Goal: Information Seeking & Learning: Learn about a topic

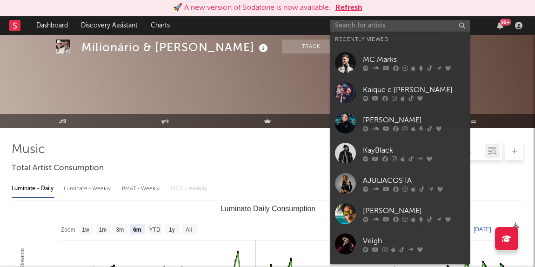
select select "6m"
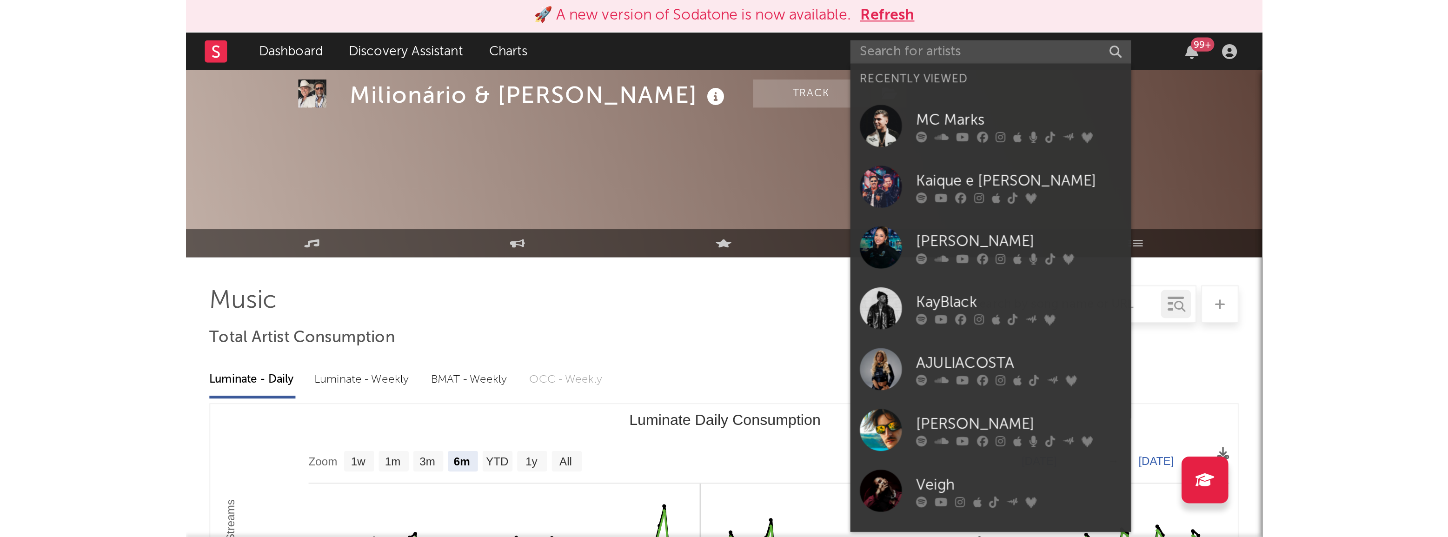
scroll to position [126, 0]
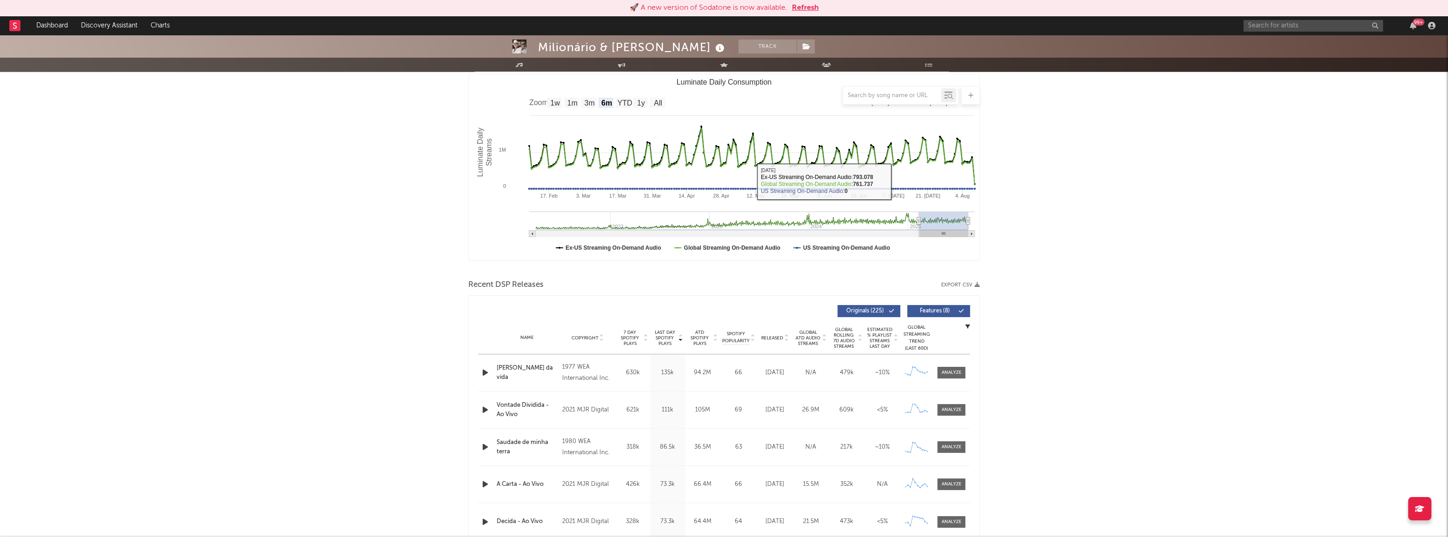
click at [534, 24] on input "text" at bounding box center [1312, 26] width 139 height 12
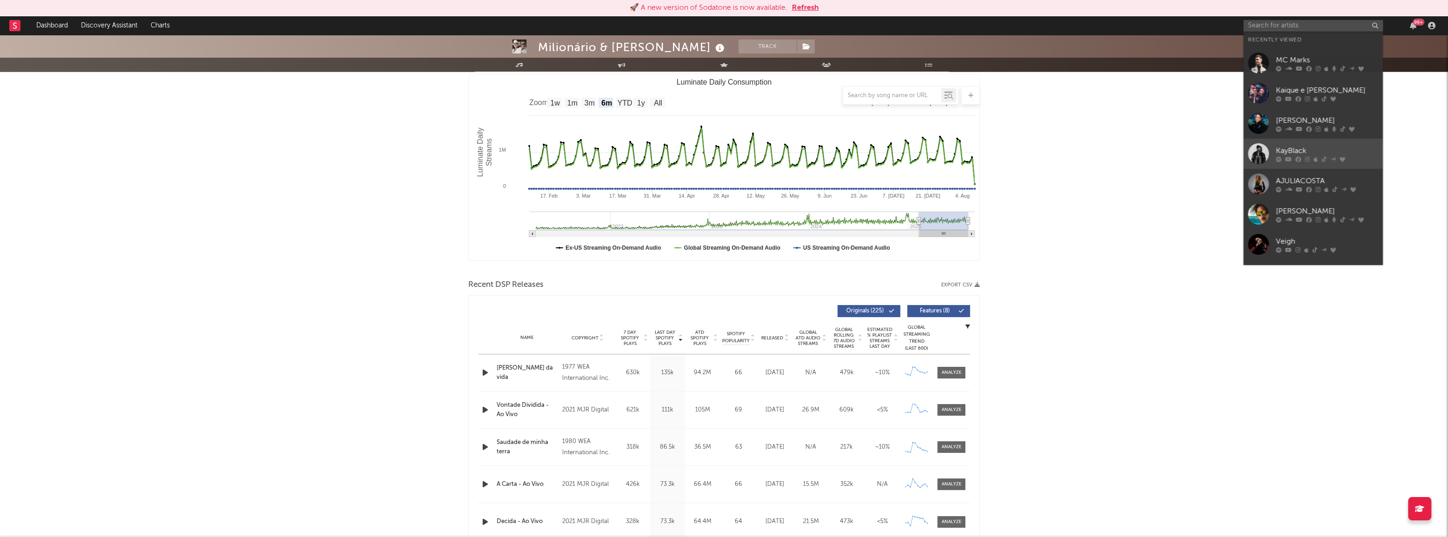
click at [534, 147] on link "KayBlack" at bounding box center [1312, 154] width 139 height 30
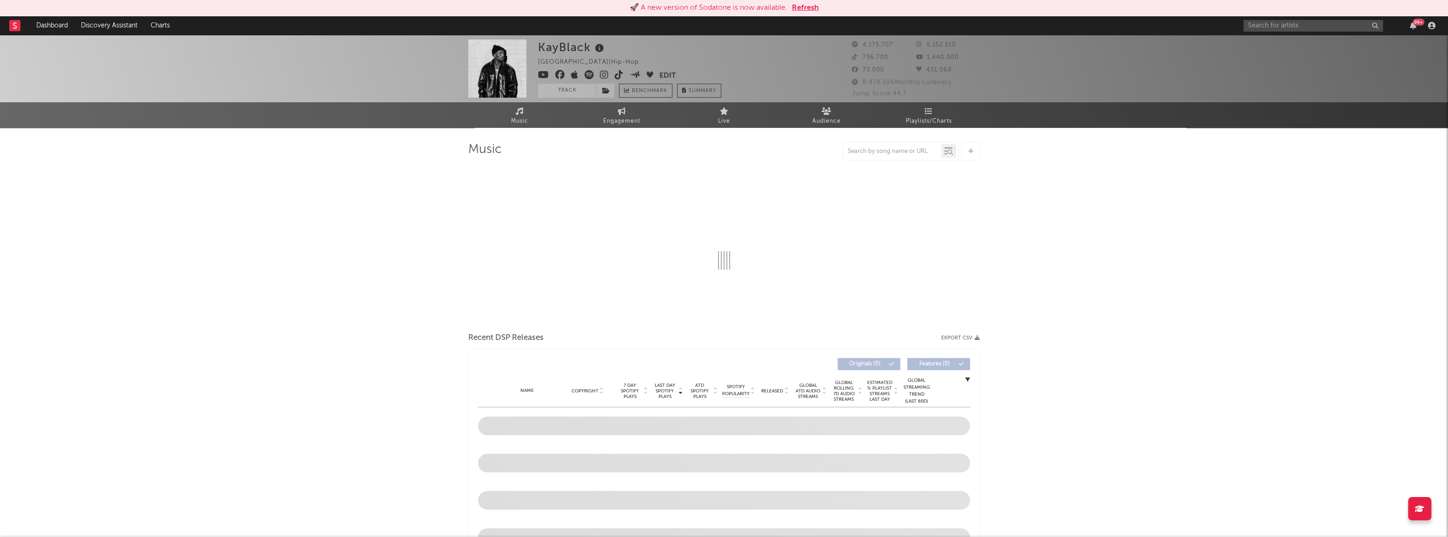
select select "6m"
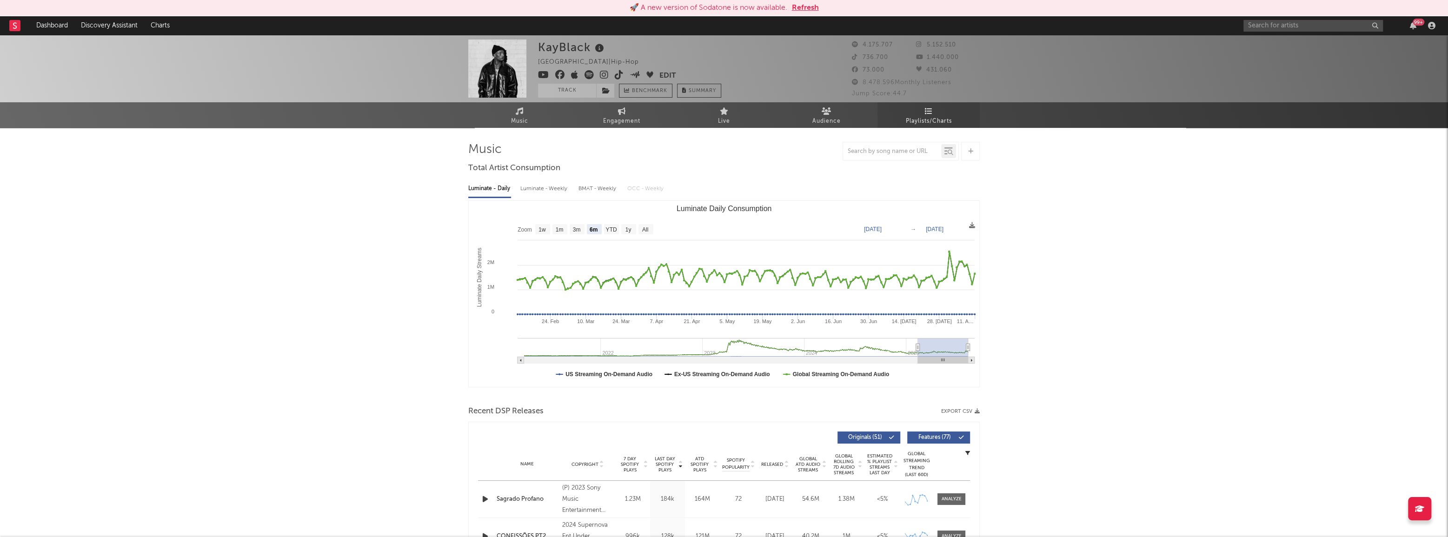
click at [534, 120] on span "Playlists/Charts" at bounding box center [929, 121] width 46 height 11
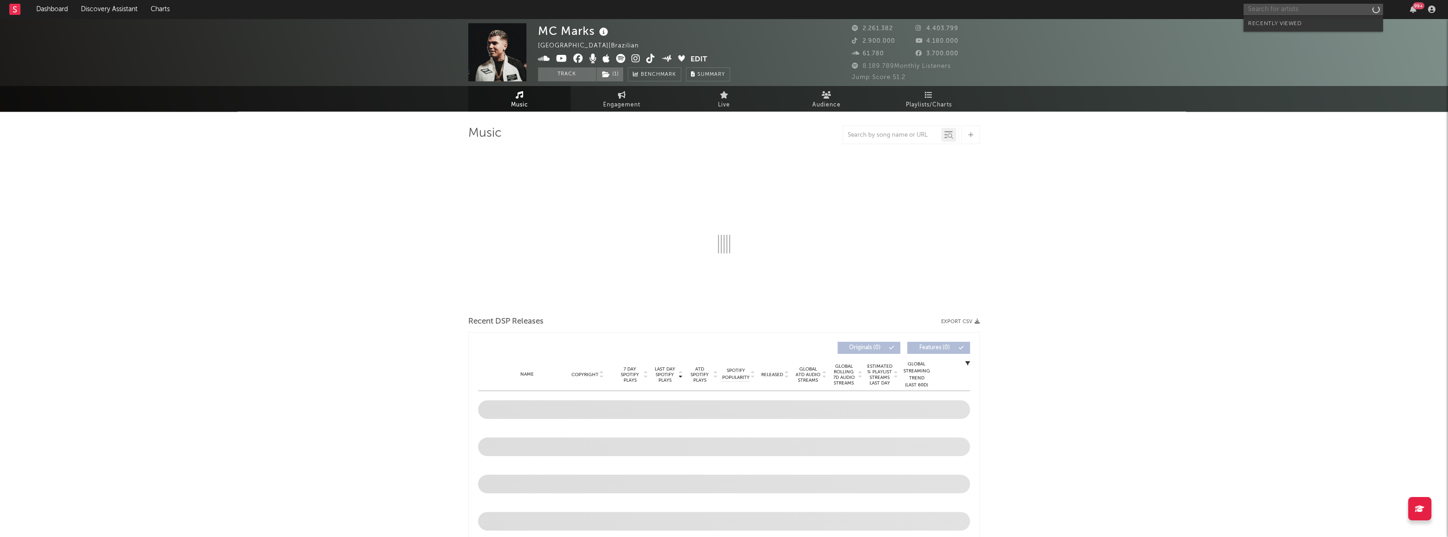
click at [1315, 12] on input "text" at bounding box center [1312, 10] width 139 height 12
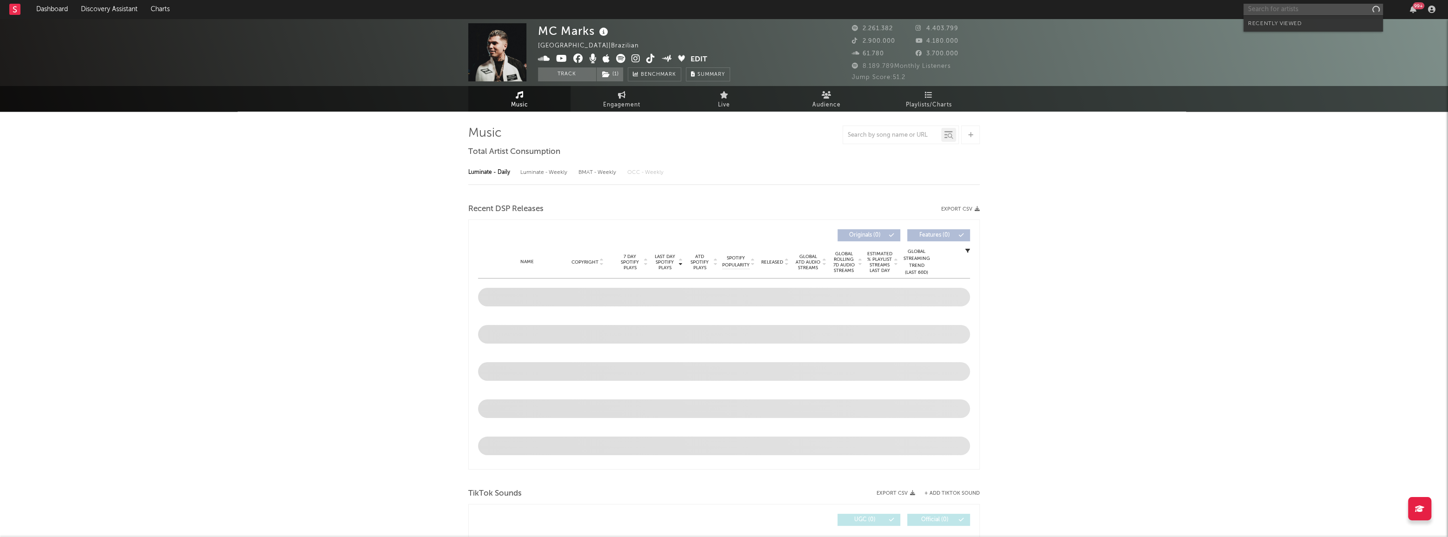
select select "6m"
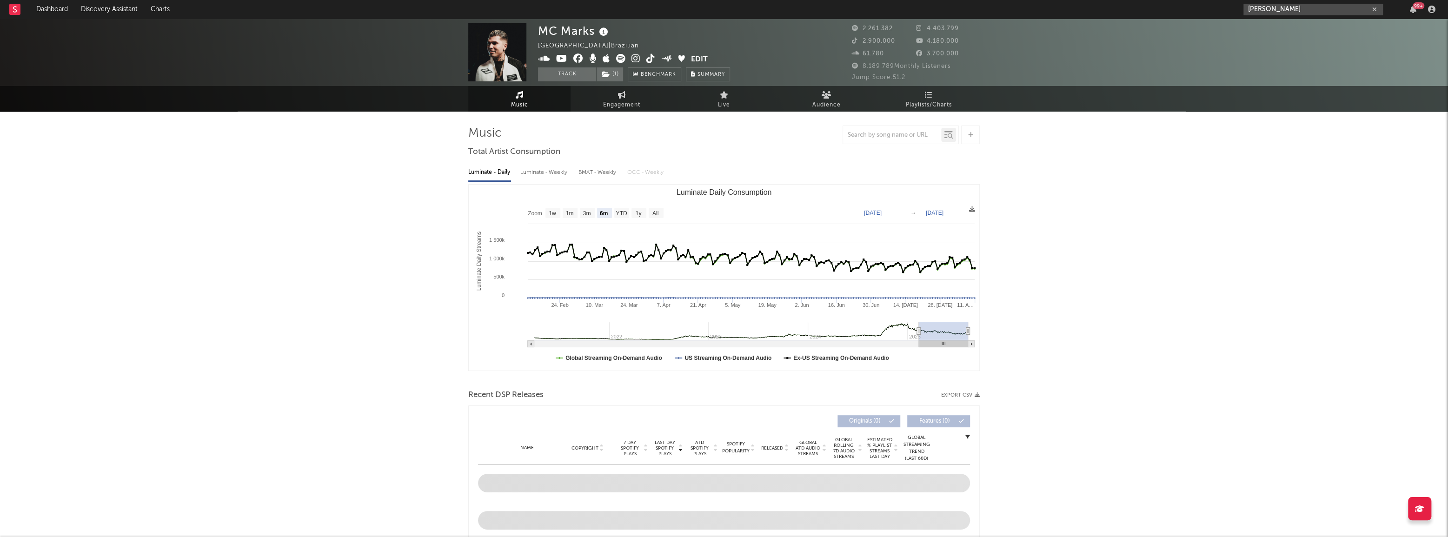
click at [1287, 12] on input "mc ryan" at bounding box center [1312, 10] width 139 height 12
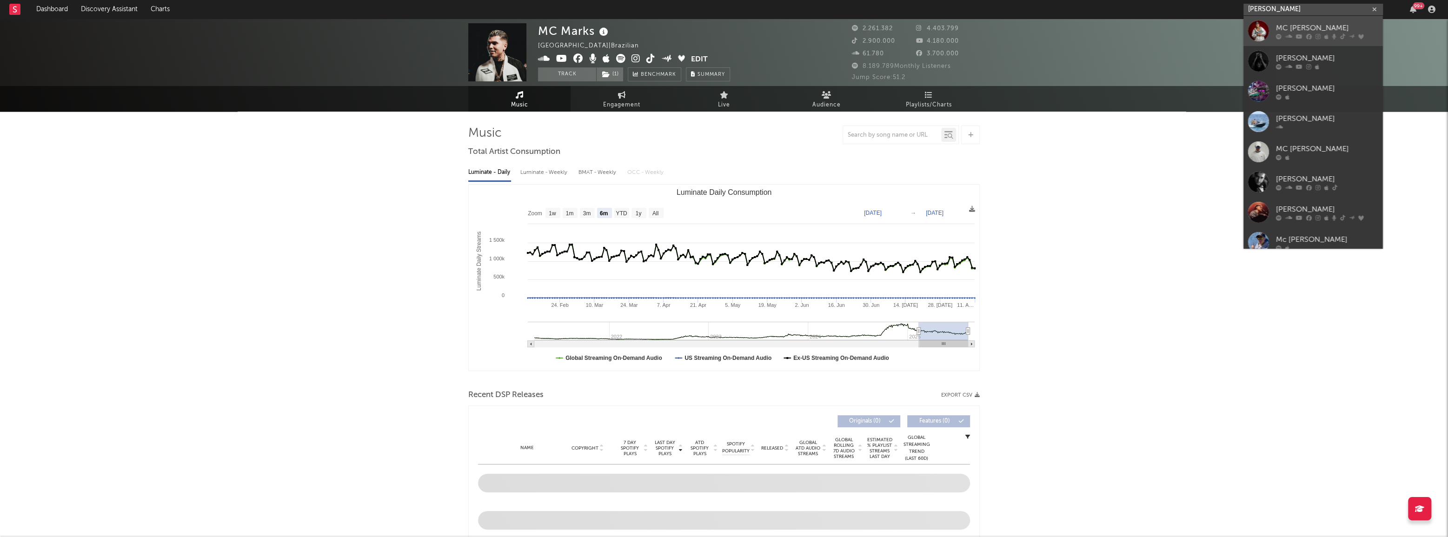
type input "mc ryan"
click at [1281, 41] on link "MC Ryan SP" at bounding box center [1312, 31] width 139 height 30
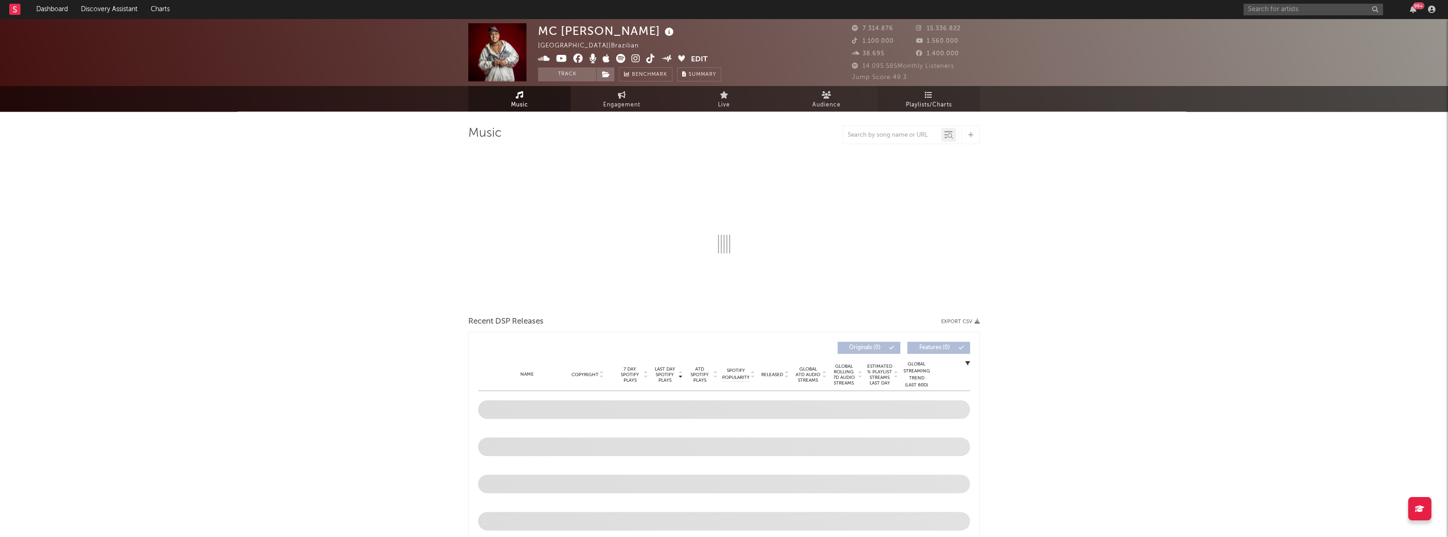
click at [927, 97] on icon at bounding box center [929, 94] width 8 height 7
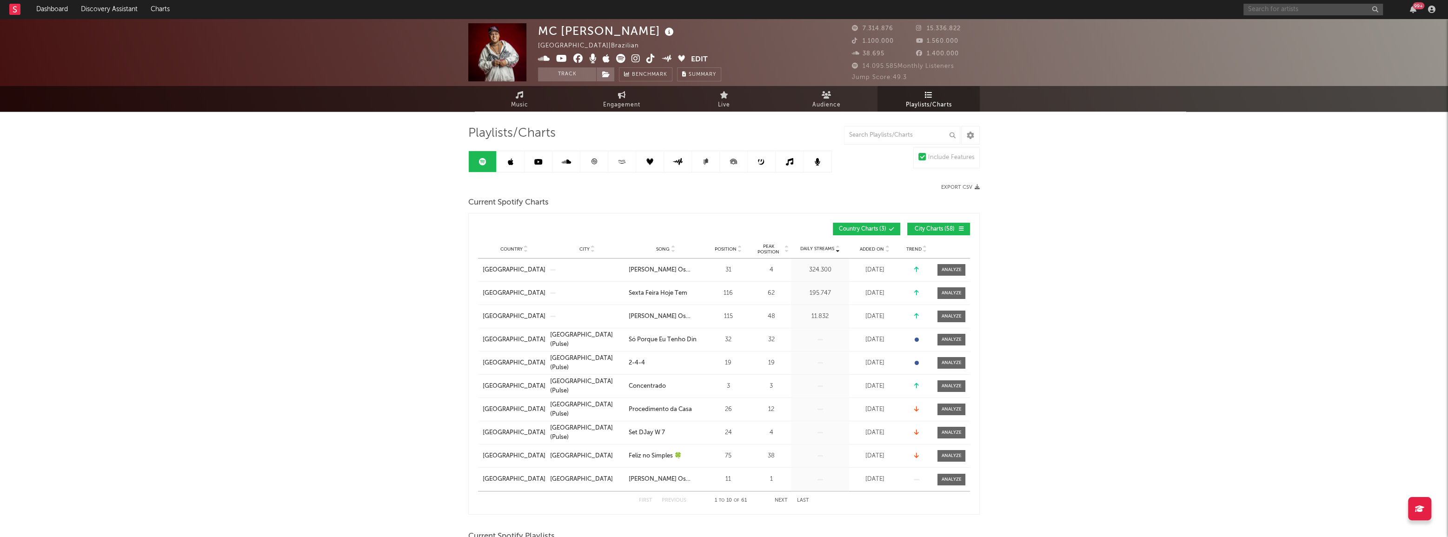
click at [1251, 11] on input "text" at bounding box center [1312, 10] width 139 height 12
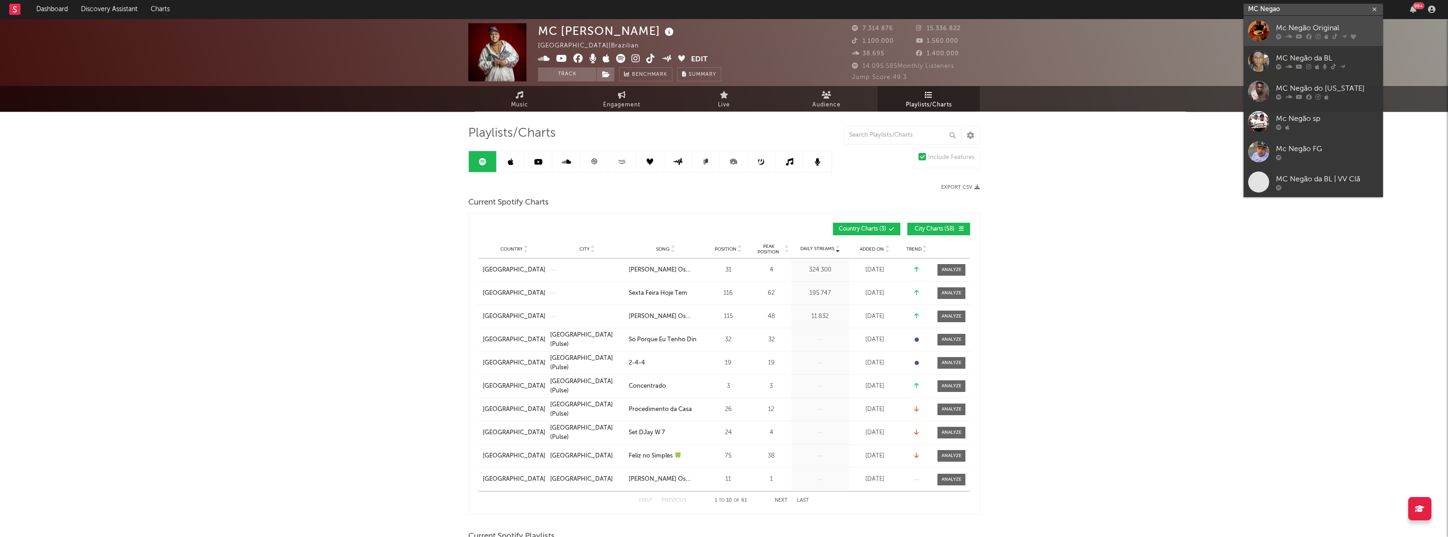
type input "MC Negao"
click at [1276, 22] on div "Mc Negão Original" at bounding box center [1327, 27] width 102 height 11
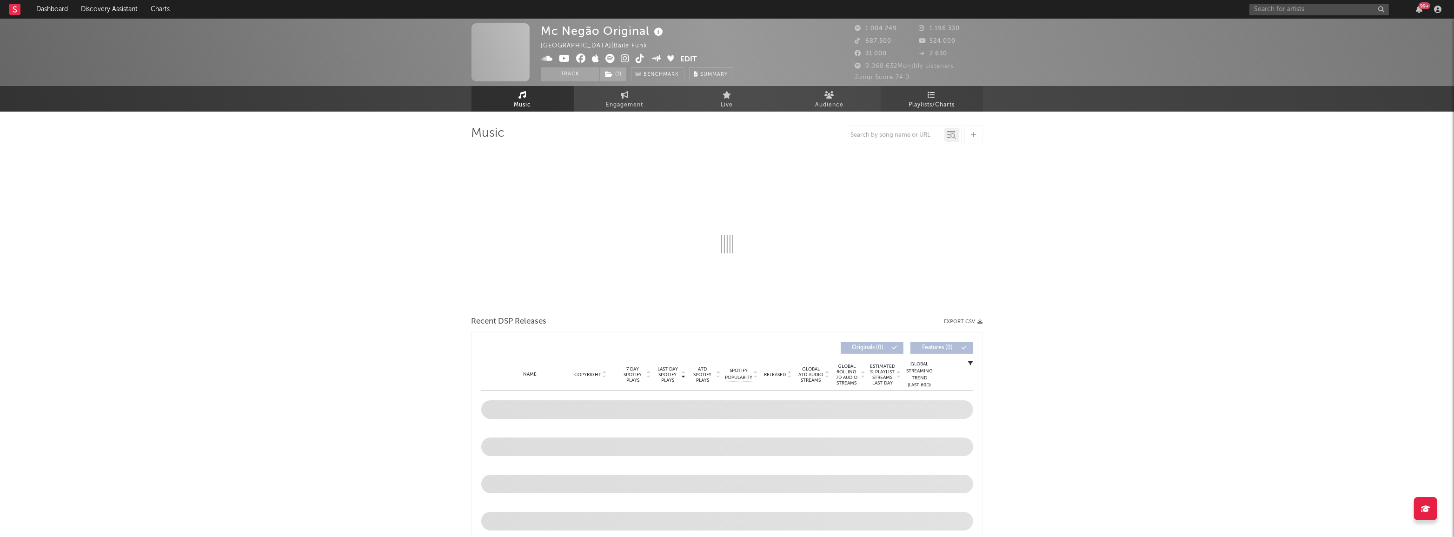
click at [933, 104] on span "Playlists/Charts" at bounding box center [932, 105] width 46 height 11
